Goal: Find specific page/section: Find specific page/section

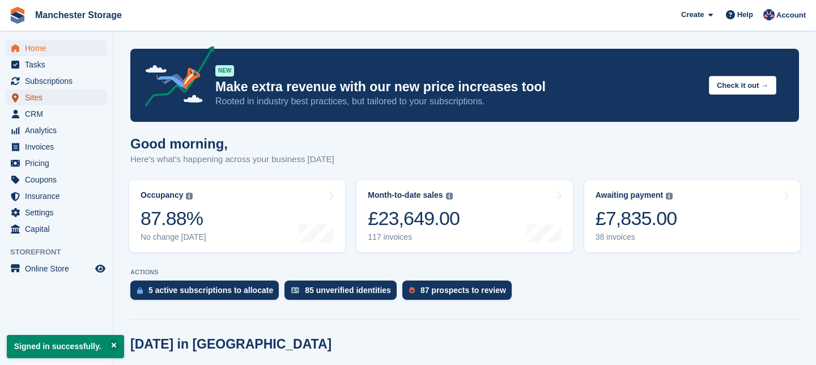
click at [44, 96] on span "Sites" at bounding box center [59, 98] width 68 height 16
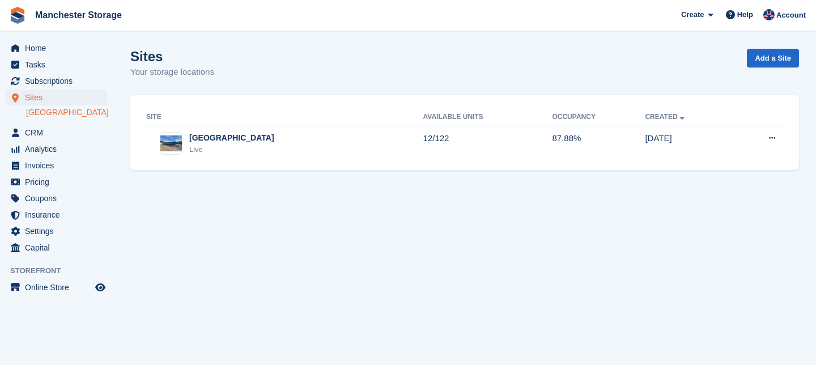
click at [54, 117] on link "[GEOGRAPHIC_DATA]" at bounding box center [66, 112] width 81 height 11
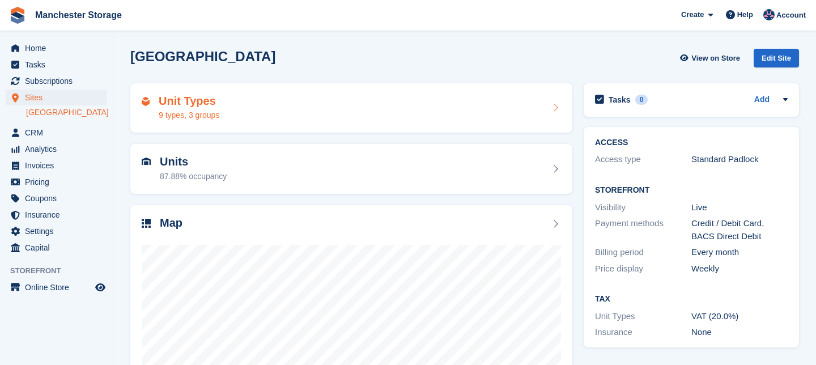
click at [207, 103] on h2 "Unit Types" at bounding box center [189, 101] width 61 height 13
